Goal: Navigation & Orientation: Find specific page/section

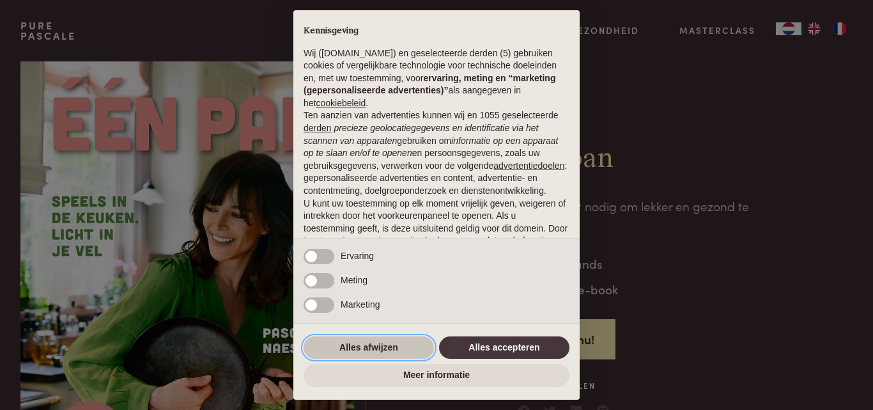
click at [357, 344] on button "Alles afwijzen" at bounding box center [368, 347] width 130 height 23
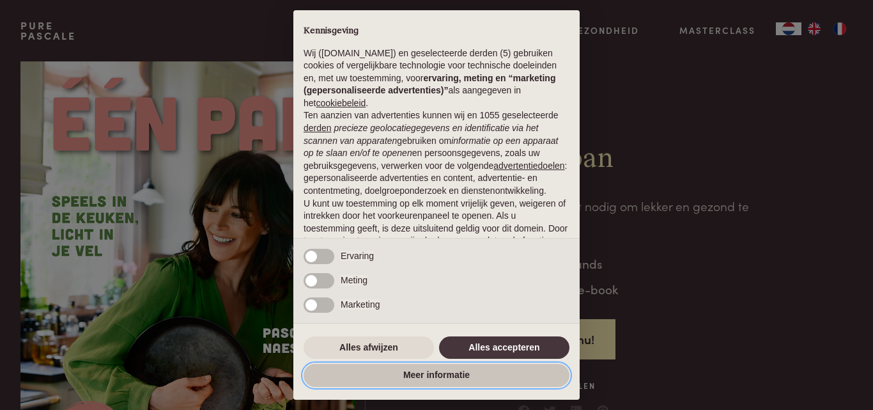
click at [458, 371] on button "Meer informatie" at bounding box center [436, 375] width 266 height 23
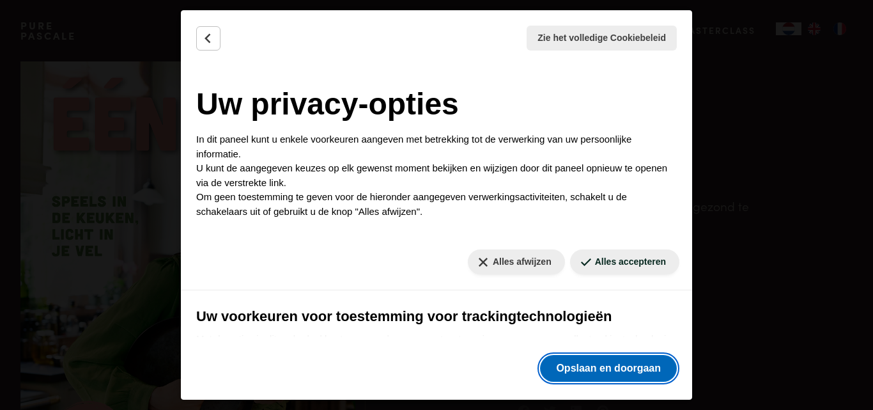
click at [592, 366] on button "Opslaan en doorgaan" at bounding box center [608, 368] width 137 height 27
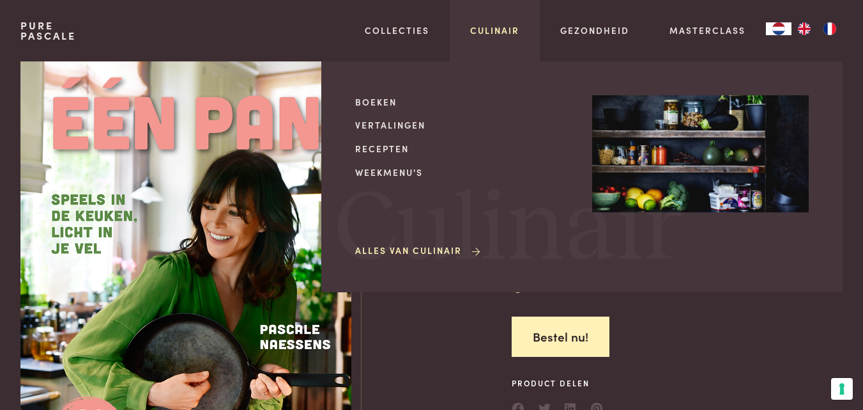
click at [509, 29] on link "Culinair" at bounding box center [494, 30] width 49 height 13
